Goal: Navigation & Orientation: Go to known website

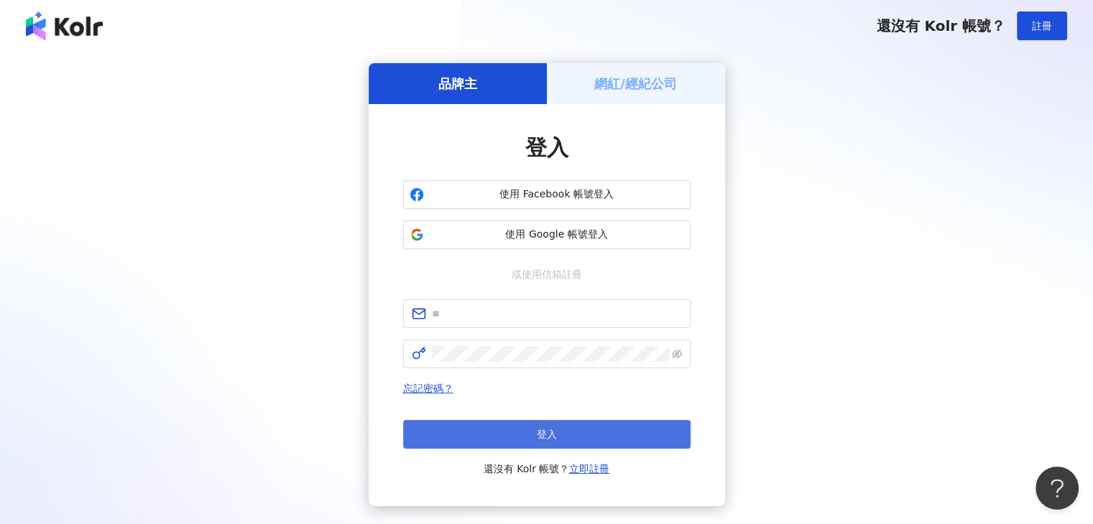
click at [575, 435] on button "登入" at bounding box center [546, 434] width 287 height 29
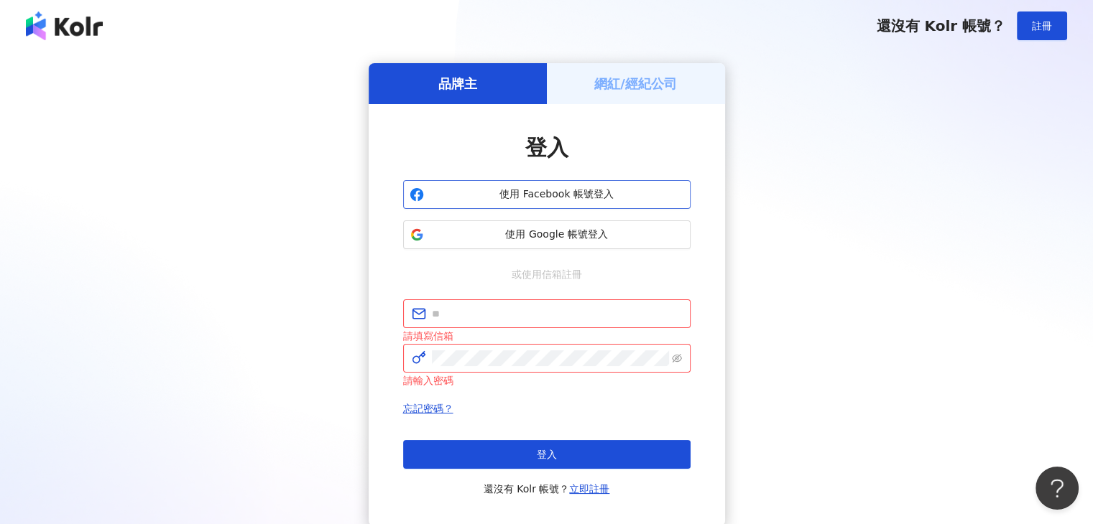
click at [590, 182] on button "使用 Facebook 帳號登入" at bounding box center [546, 194] width 287 height 29
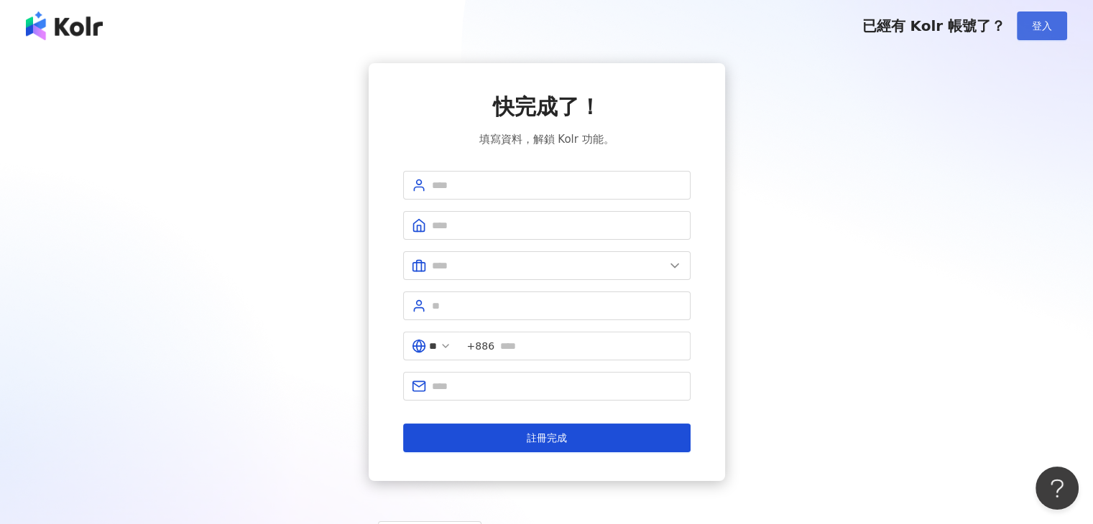
click at [1040, 24] on span "登入" at bounding box center [1042, 25] width 20 height 11
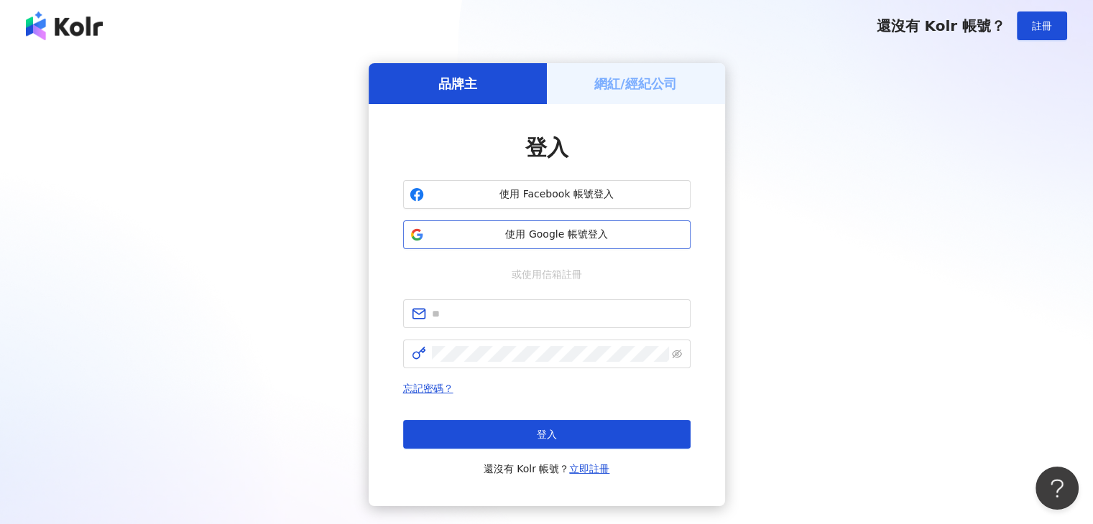
click at [581, 233] on span "使用 Google 帳號登入" at bounding box center [557, 235] width 254 height 14
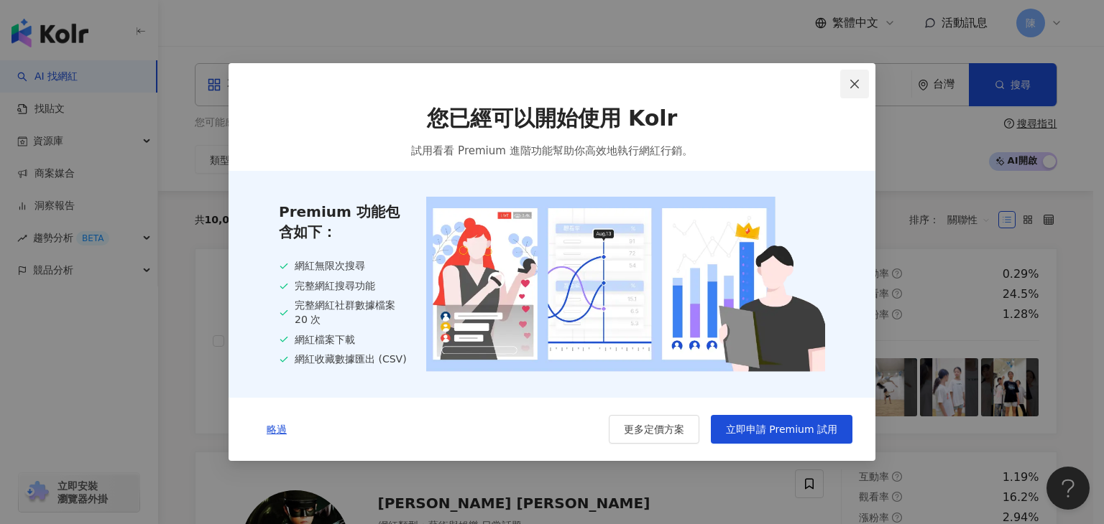
click at [856, 81] on icon "close" at bounding box center [853, 83] width 11 height 11
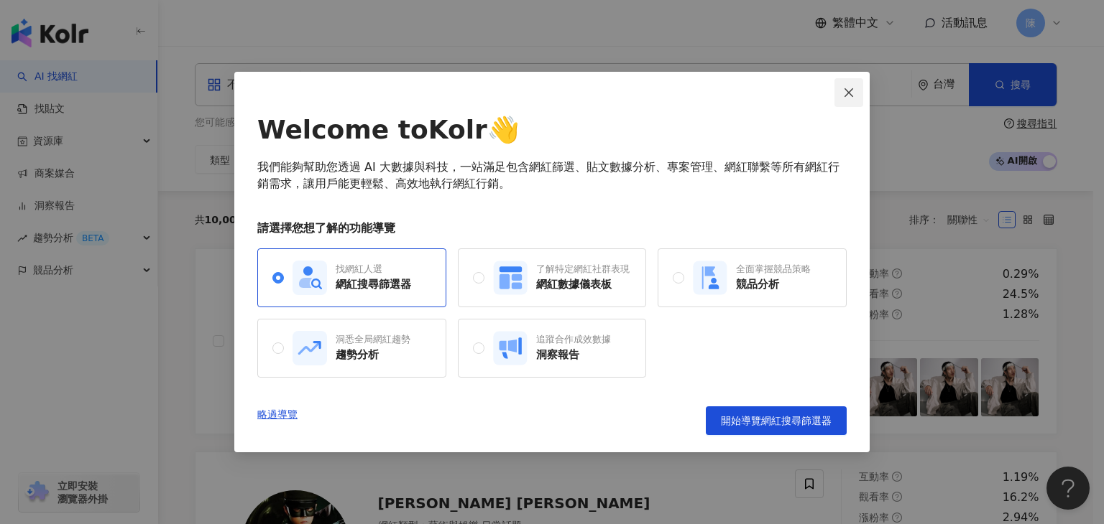
click at [849, 91] on icon "close" at bounding box center [848, 92] width 9 height 9
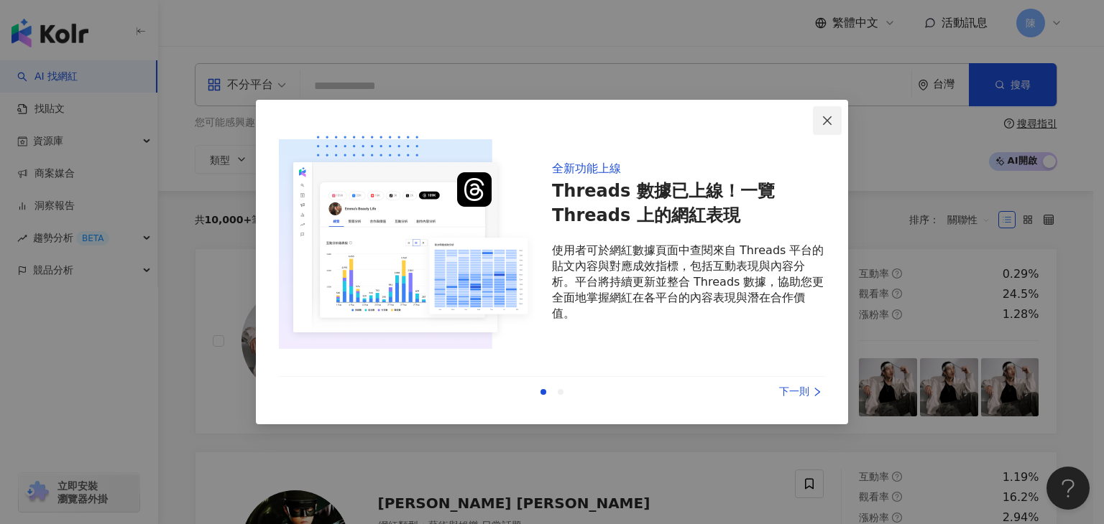
click at [835, 117] on span "Close" at bounding box center [827, 120] width 29 height 11
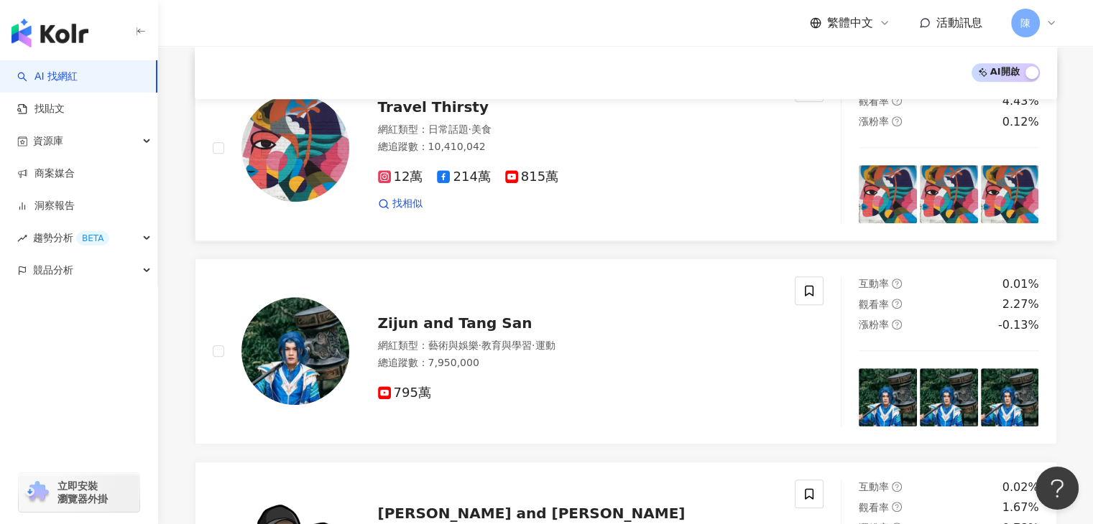
scroll to position [1006, 0]
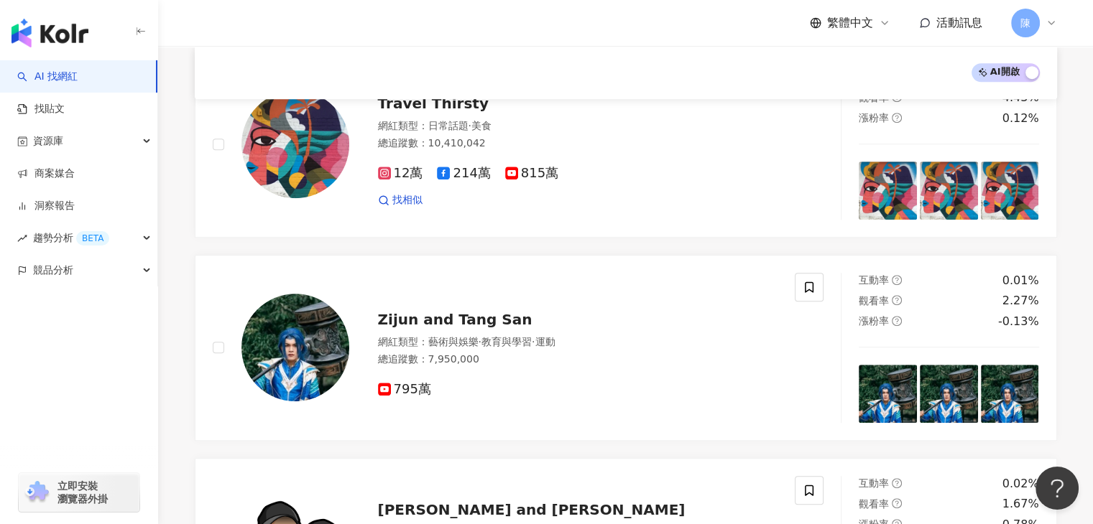
click at [729, 65] on div "AI 開啟 AI 關閉" at bounding box center [626, 72] width 828 height 19
